Goal: Transaction & Acquisition: Purchase product/service

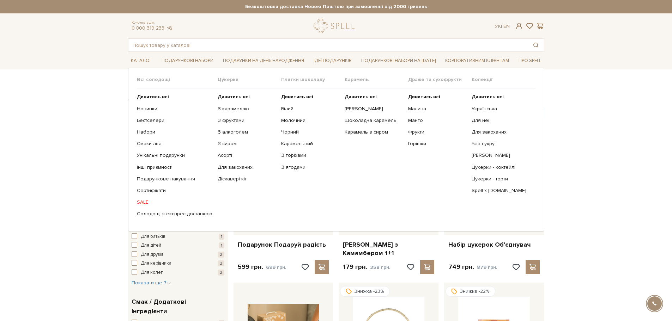
click at [145, 202] on link "SALE" at bounding box center [174, 202] width 75 height 6
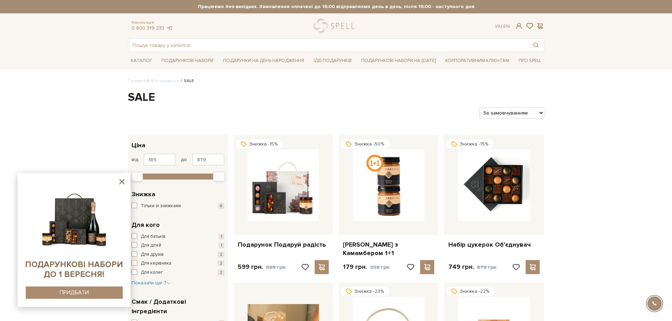
click at [123, 181] on icon at bounding box center [121, 181] width 9 height 9
